Goal: Check status

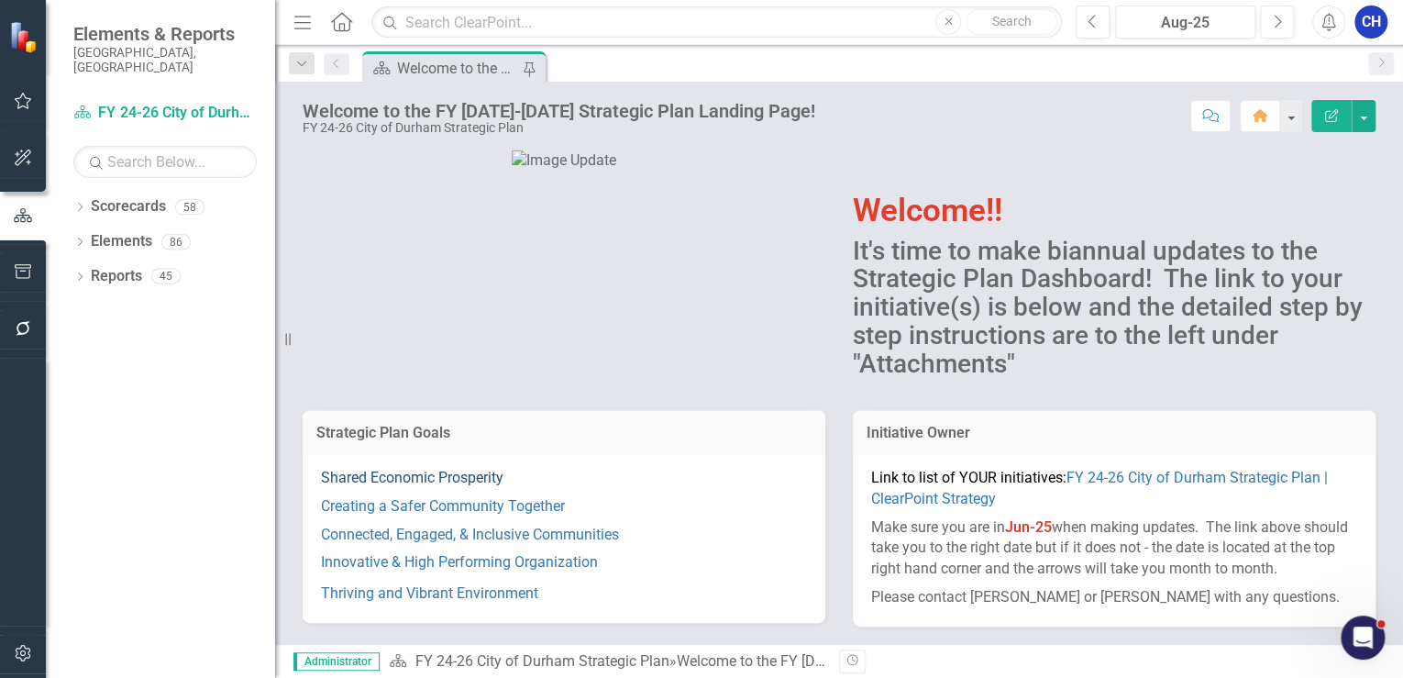
click at [471, 474] on link "Shared Economic Prosperity" at bounding box center [412, 477] width 183 height 17
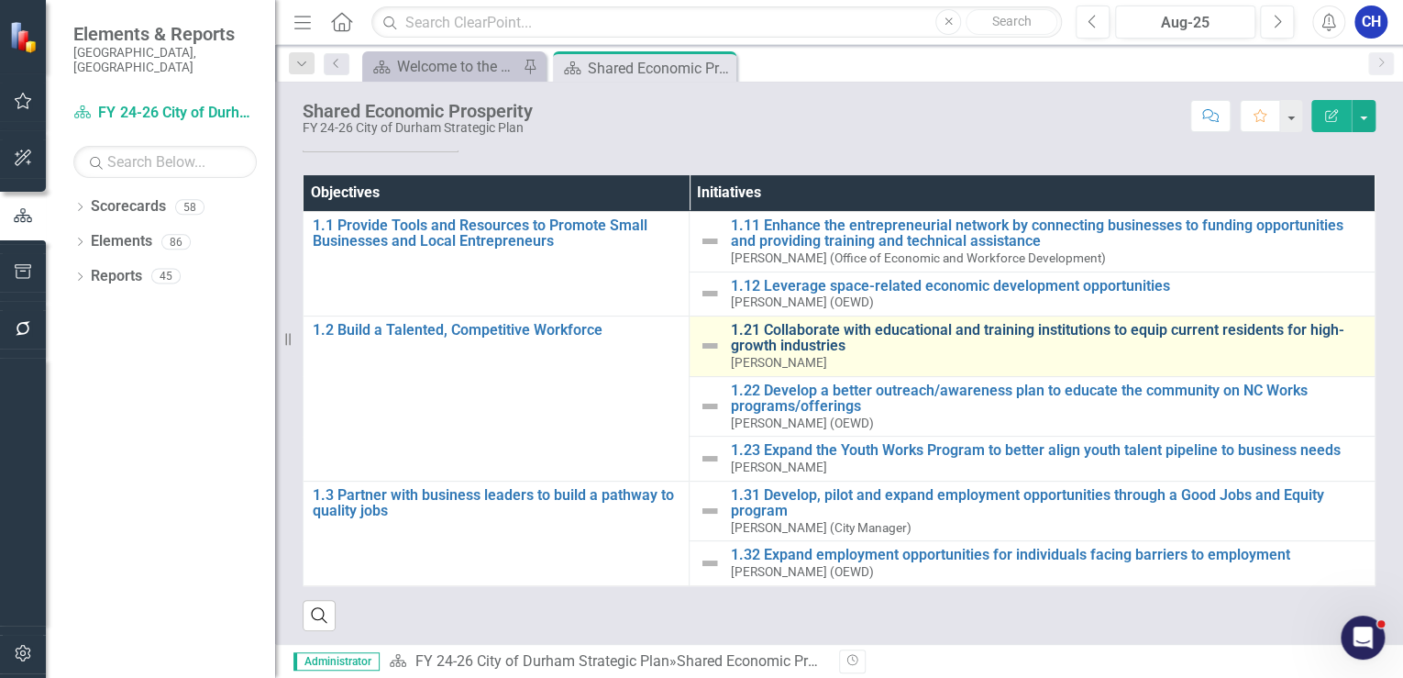
scroll to position [156, 0]
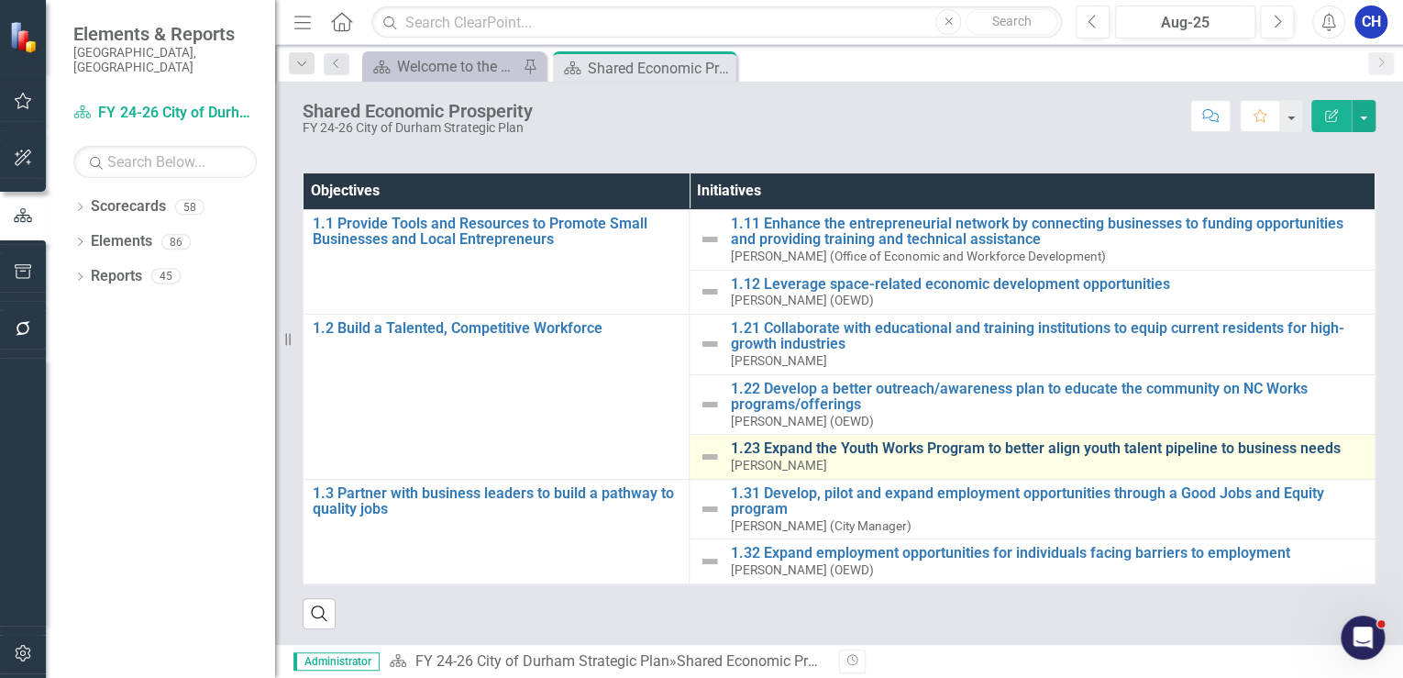
click at [789, 444] on link "1.23 Expand the Youth Works Program to better align youth talent pipeline to bu…" at bounding box center [1048, 448] width 636 height 17
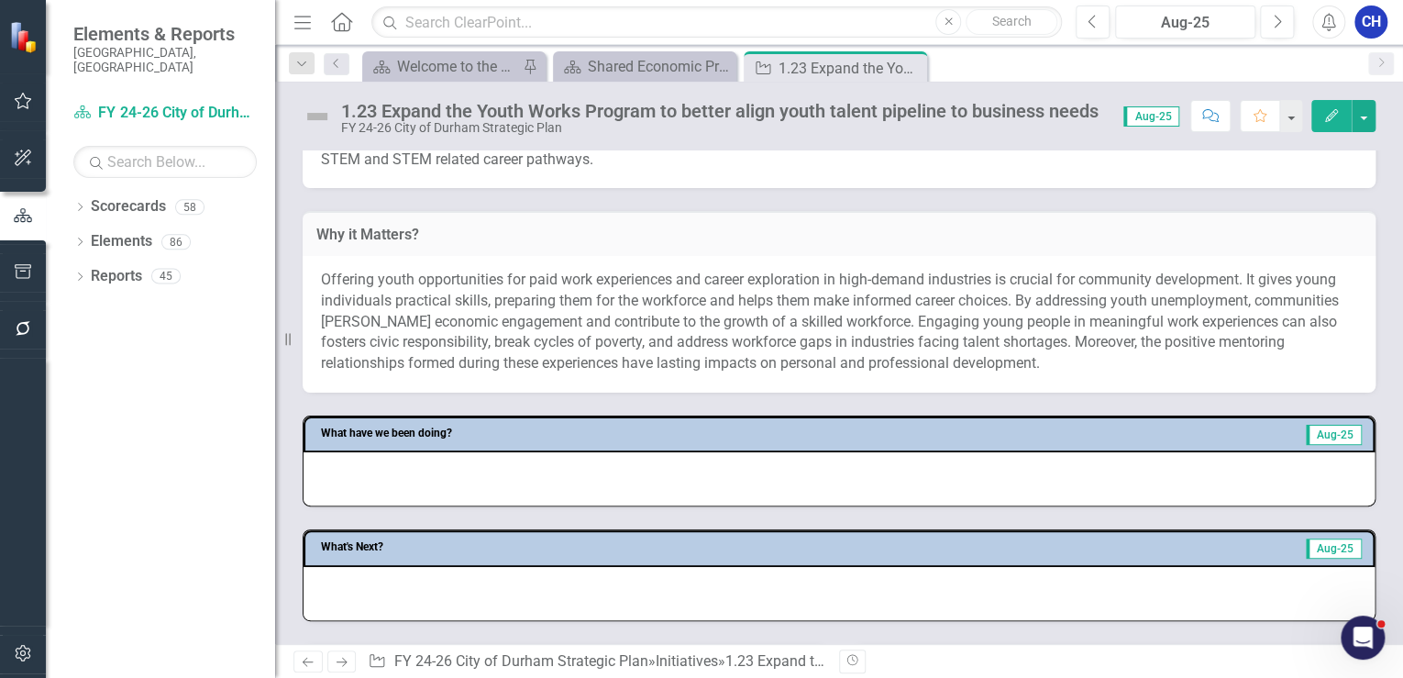
scroll to position [660, 0]
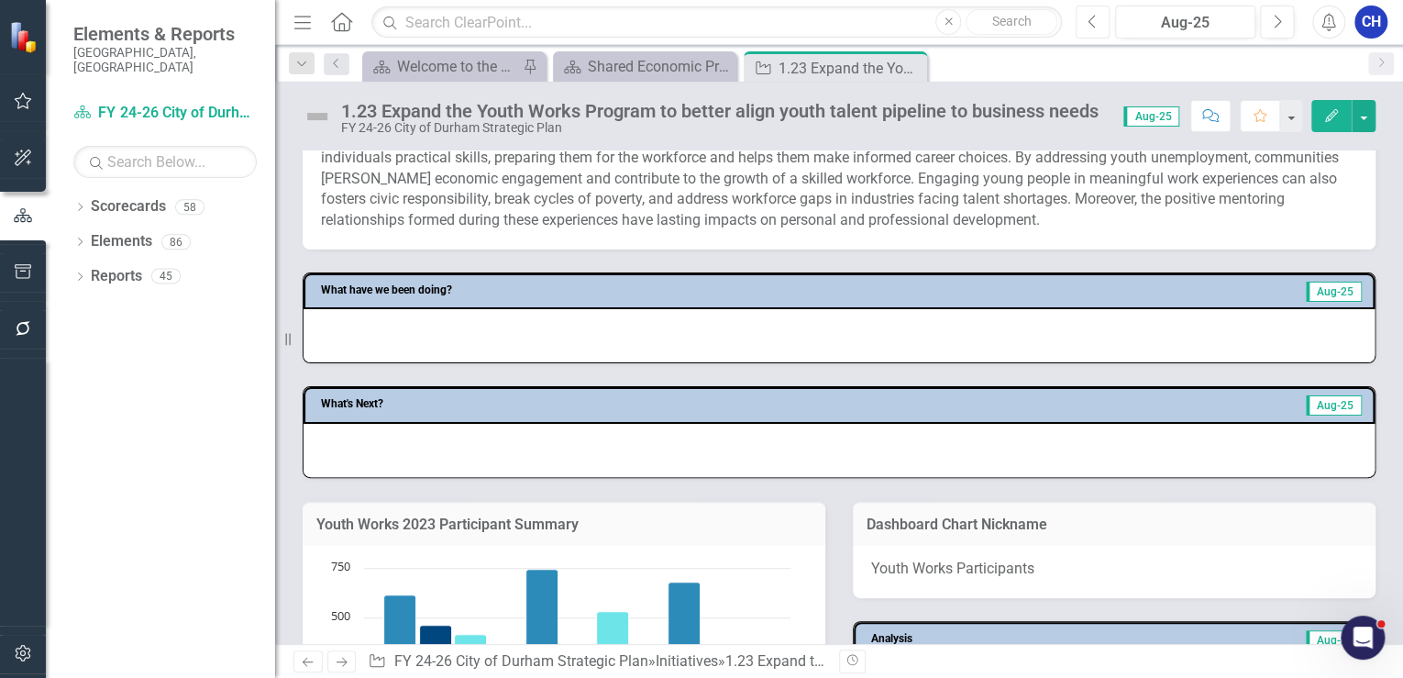
click at [1099, 32] on button "Previous" at bounding box center [1093, 22] width 34 height 33
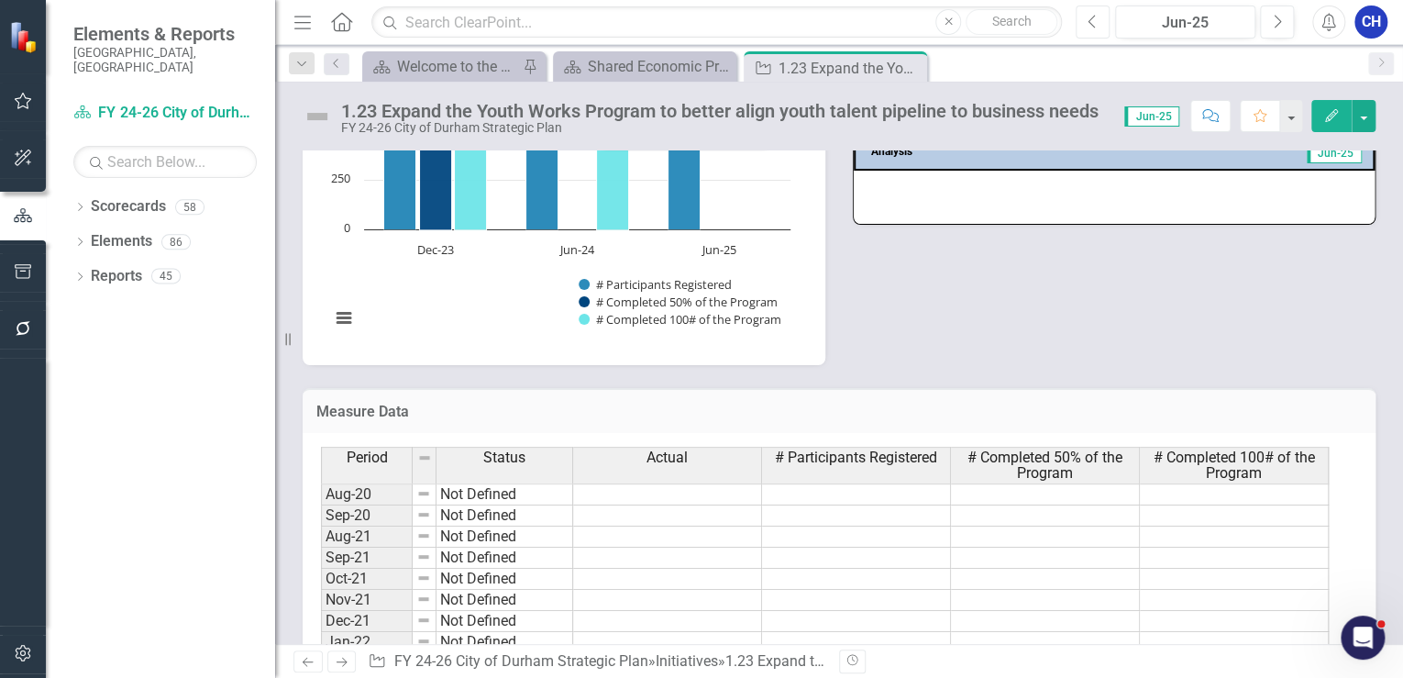
scroll to position [927, 0]
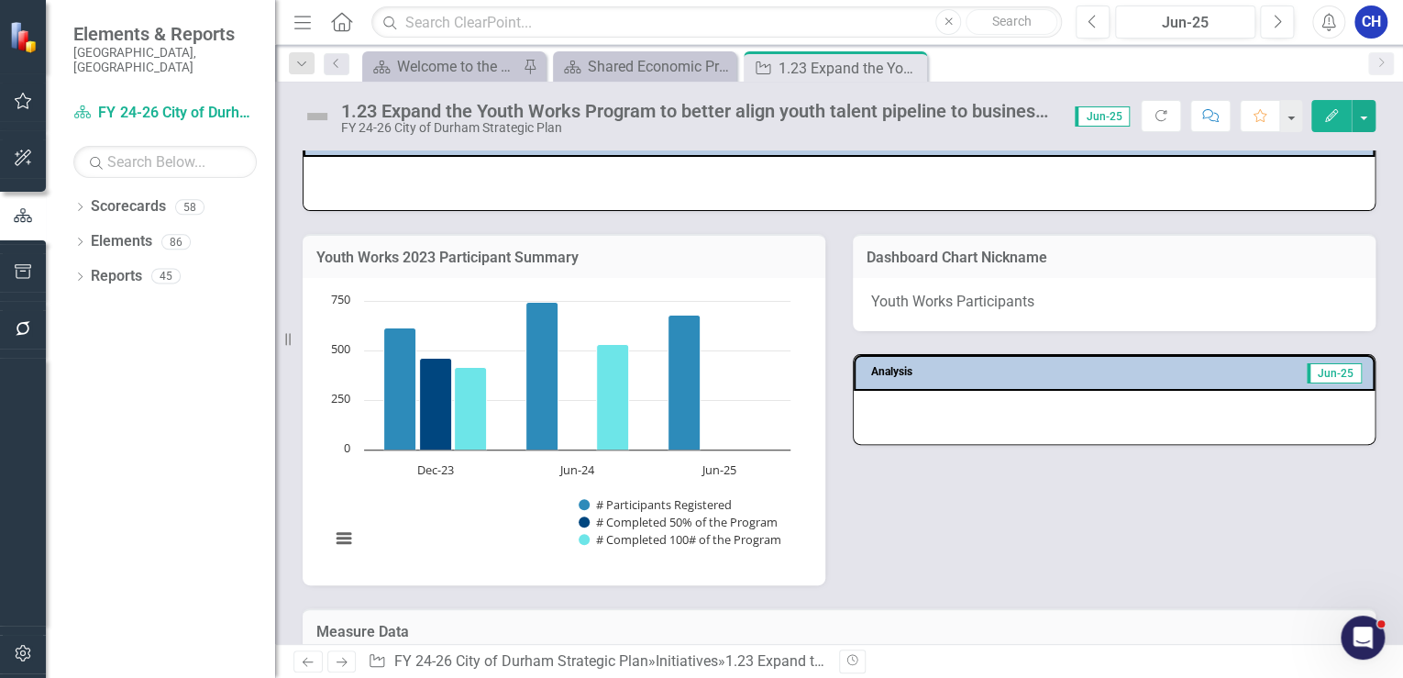
click at [1276, 626] on div "Measure Data Last Calculated" at bounding box center [839, 630] width 1073 height 45
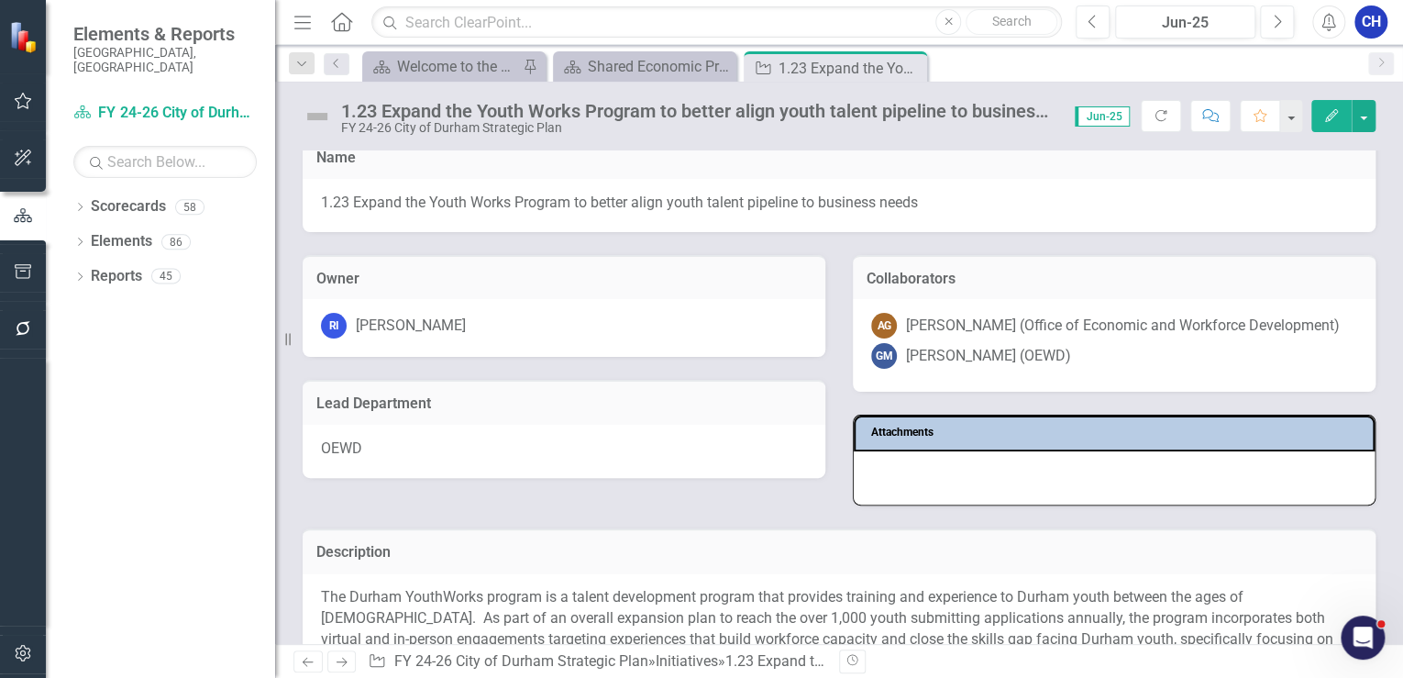
scroll to position [0, 0]
